Goal: Find specific page/section: Find specific page/section

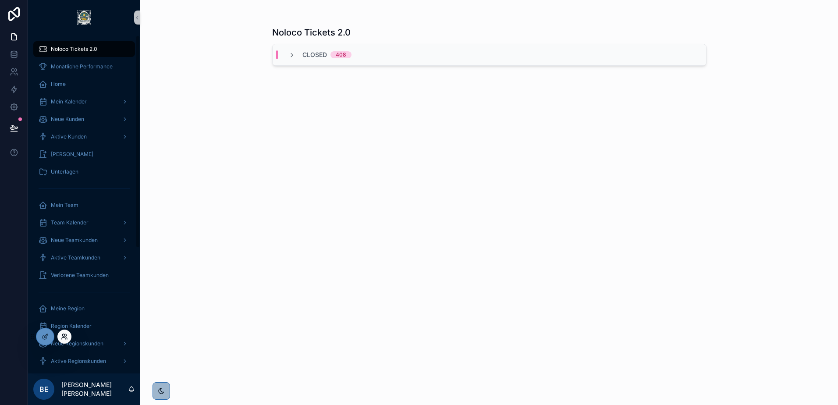
click at [62, 336] on icon at bounding box center [63, 335] width 2 height 2
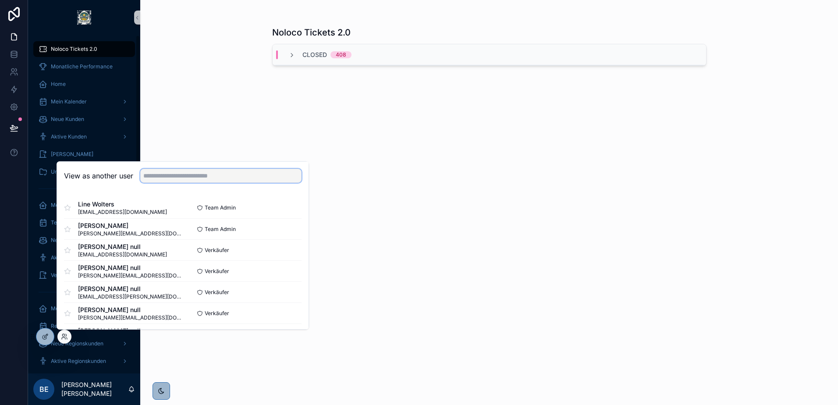
click at [178, 175] on input "text" at bounding box center [220, 176] width 161 height 14
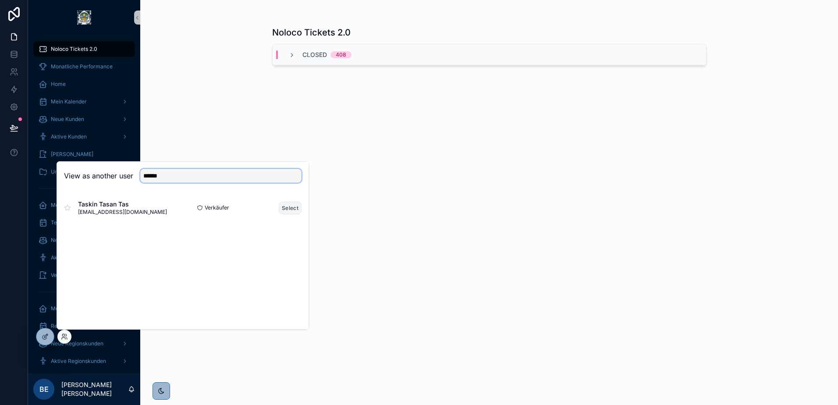
type input "******"
click at [290, 206] on button "Select" at bounding box center [290, 208] width 23 height 13
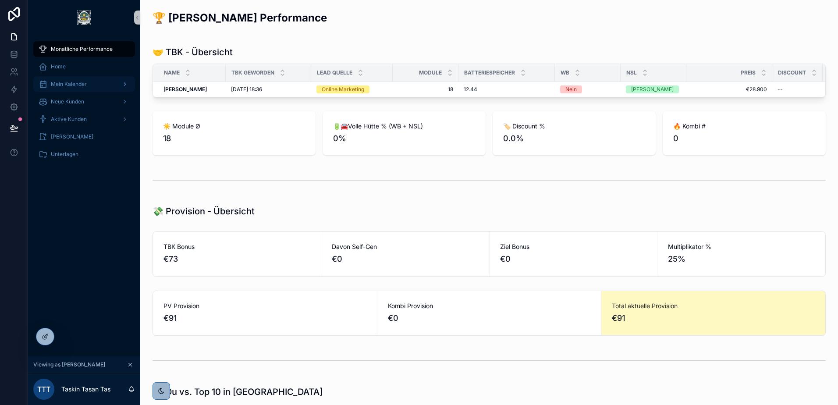
click at [92, 87] on div "Mein Kalender" at bounding box center [84, 84] width 91 height 14
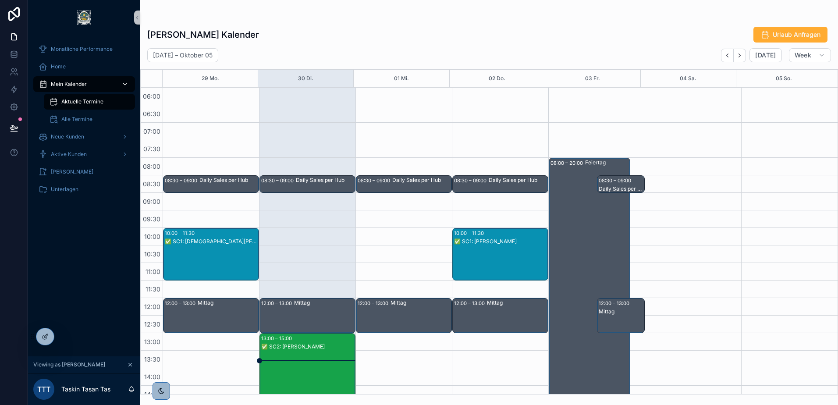
scroll to position [210, 0]
